Goal: Information Seeking & Learning: Learn about a topic

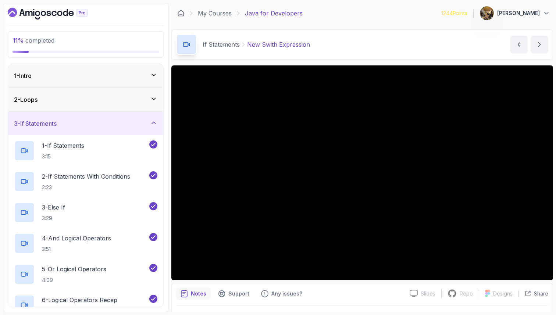
scroll to position [215, 0]
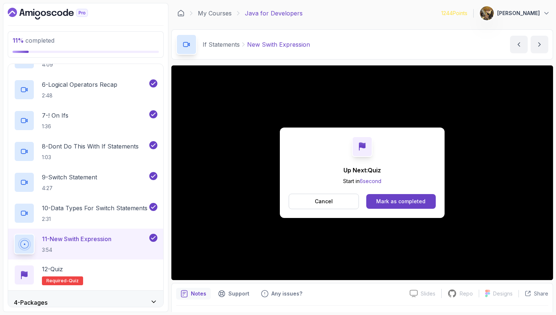
click at [76, 300] on div "4 - Packages" at bounding box center [85, 302] width 143 height 9
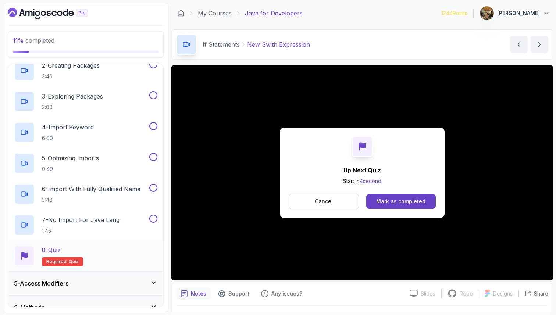
scroll to position [0, 0]
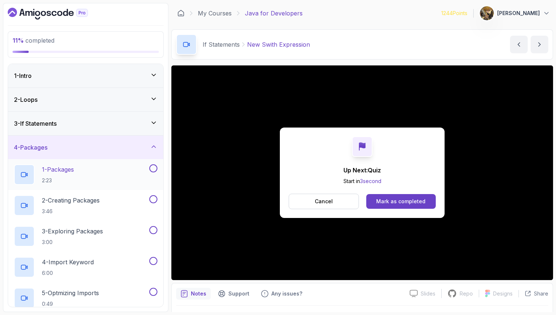
click at [72, 178] on p "2:23" at bounding box center [58, 180] width 32 height 7
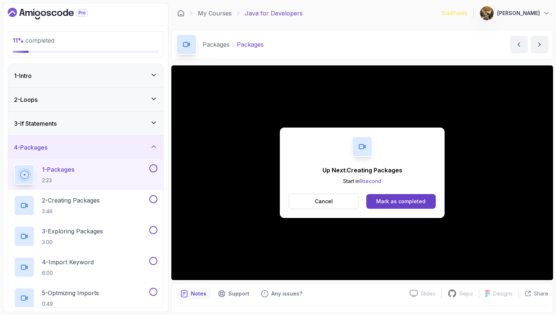
click at [154, 167] on button at bounding box center [153, 168] width 8 height 8
click at [129, 211] on div "2 - Creating Packages 3:46" at bounding box center [81, 205] width 134 height 21
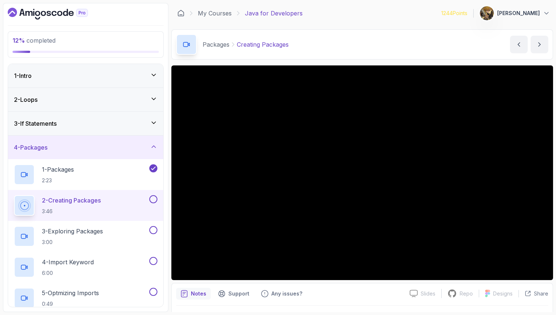
click at [156, 200] on button at bounding box center [153, 199] width 8 height 8
click at [149, 195] on button at bounding box center [153, 199] width 8 height 8
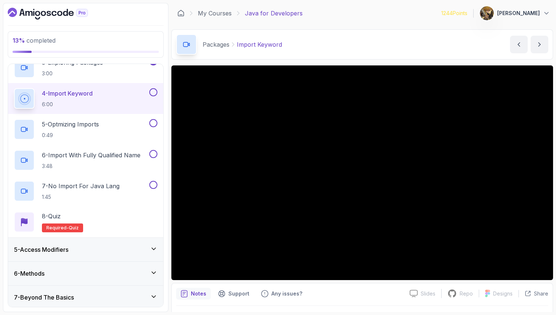
scroll to position [19, 0]
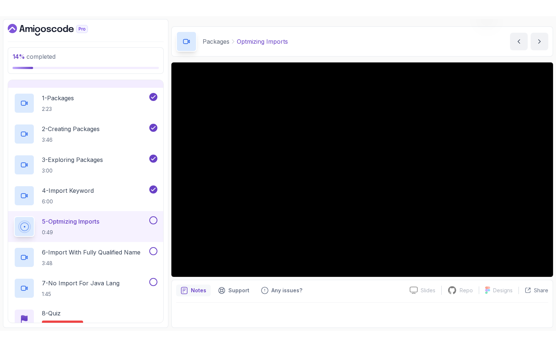
scroll to position [89, 0]
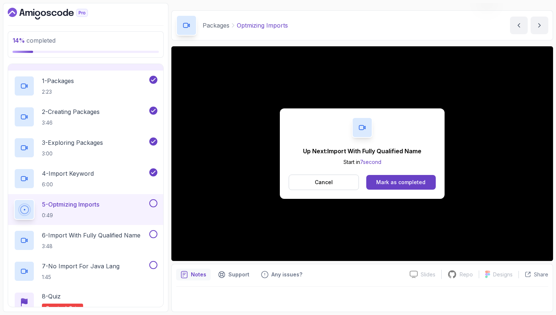
click at [153, 205] on button at bounding box center [153, 203] width 8 height 8
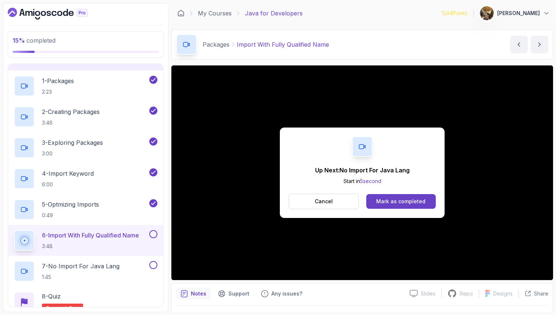
click at [156, 235] on button at bounding box center [153, 234] width 8 height 8
click at [135, 266] on div "7 - No Import For Java Lang 1:45" at bounding box center [81, 271] width 134 height 21
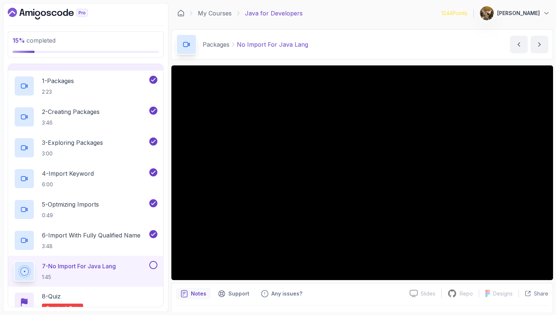
click at [157, 267] on button at bounding box center [153, 265] width 8 height 8
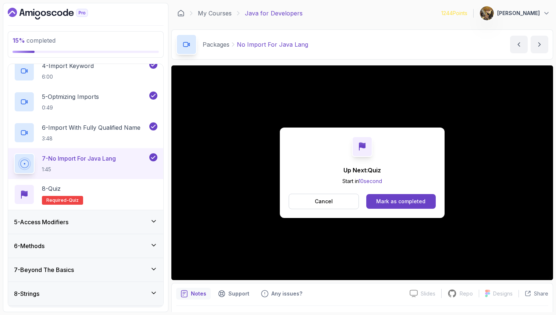
scroll to position [200, 0]
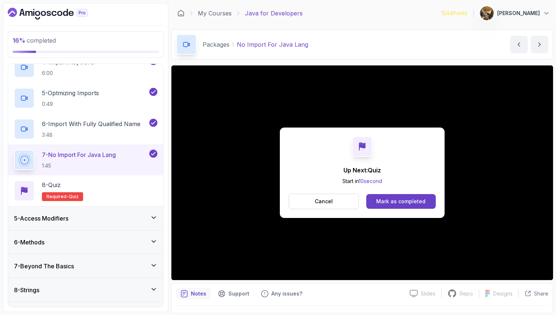
click at [128, 226] on div "5 - Access Modifiers" at bounding box center [85, 219] width 155 height 24
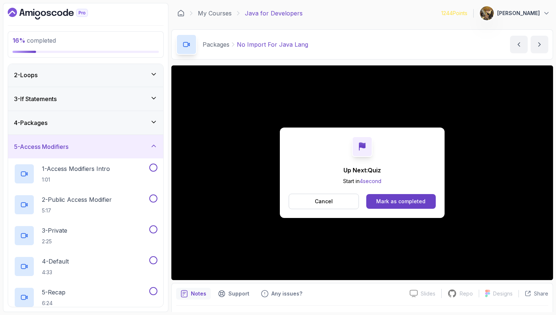
scroll to position [0, 0]
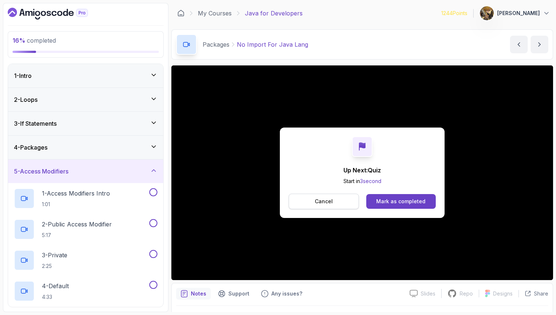
click at [328, 202] on p "Cancel" at bounding box center [324, 201] width 18 height 7
